Goal: Task Accomplishment & Management: Use online tool/utility

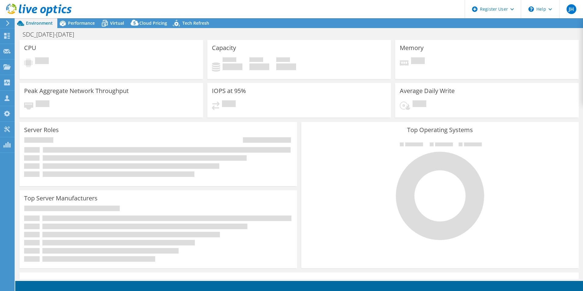
select select "EULondon"
select select "GBP"
select select "EULondon"
select select "GBP"
